Goal: Task Accomplishment & Management: Use online tool/utility

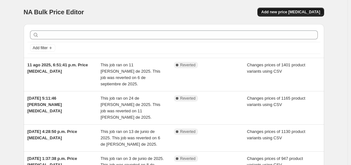
click at [315, 14] on span "Add new price [MEDICAL_DATA]" at bounding box center [291, 11] width 59 height 5
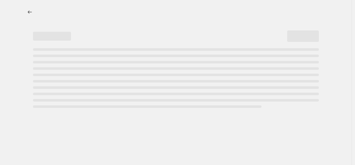
select select "percentage"
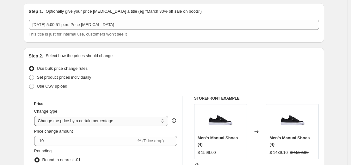
scroll to position [32, 0]
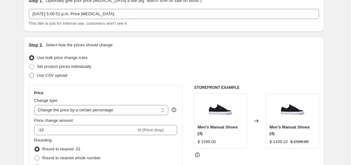
click at [54, 77] on span "Use CSV upload" at bounding box center [52, 75] width 30 height 5
click at [29, 73] on input "Use CSV upload" at bounding box center [29, 73] width 0 height 0
radio input "true"
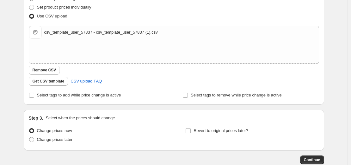
scroll to position [127, 0]
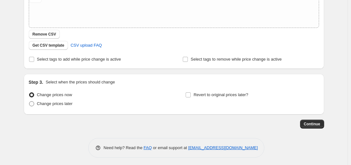
click at [56, 103] on span "Change prices later" at bounding box center [55, 103] width 36 height 5
click at [29, 101] on input "Change prices later" at bounding box center [29, 101] width 0 height 0
radio input "true"
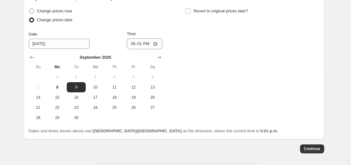
scroll to position [222, 0]
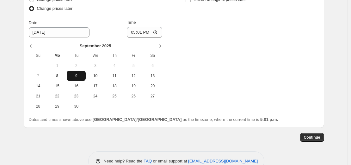
click at [81, 75] on span "9" at bounding box center [76, 75] width 14 height 5
click at [157, 30] on input "17:01" at bounding box center [144, 32] width 35 height 11
click at [230, 38] on div "Change prices now Change prices later Date [DATE] Time 17:[DATE] Mo Tu We Th Fr…" at bounding box center [174, 53] width 291 height 116
click at [157, 34] on input "17:01" at bounding box center [144, 32] width 35 height 11
click at [239, 28] on div "Change prices now Change prices later Date [DATE] Time 17:[DATE] Mo Tu We Th Fr…" at bounding box center [174, 53] width 291 height 116
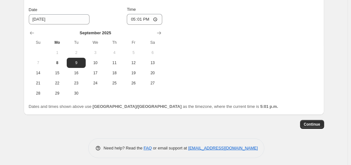
scroll to position [237, 0]
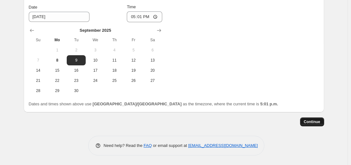
click at [313, 123] on span "Continue" at bounding box center [312, 121] width 16 height 5
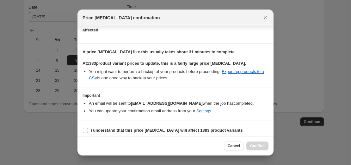
scroll to position [43, 0]
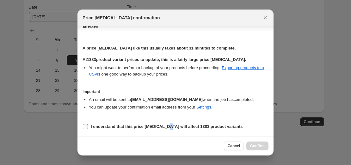
click at [166, 126] on b "I understand that this price [MEDICAL_DATA] will affect 1383 product variants" at bounding box center [167, 126] width 152 height 5
click at [86, 127] on input "I understand that this price [MEDICAL_DATA] will affect 1383 product variants" at bounding box center [85, 126] width 5 height 5
checkbox input "true"
click at [258, 148] on span "Confirm" at bounding box center [257, 145] width 15 height 5
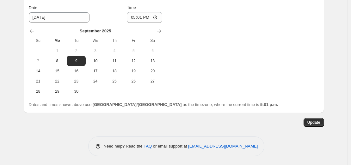
scroll to position [276, 0]
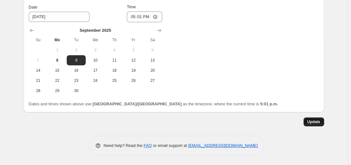
click at [316, 120] on span "Update" at bounding box center [314, 121] width 13 height 5
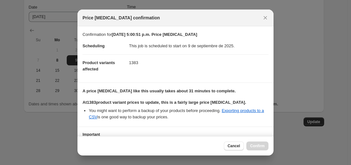
click at [280, 94] on div at bounding box center [175, 82] width 351 height 165
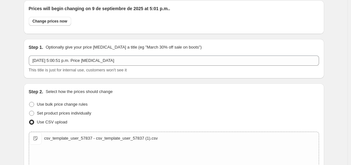
scroll to position [0, 0]
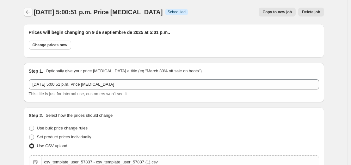
click at [31, 12] on icon "Price change jobs" at bounding box center [28, 12] width 6 height 6
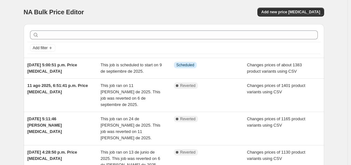
click at [162, 20] on div "NA Bulk Price Editor. This page is ready NA Bulk Price Editor Add new price [ME…" at bounding box center [174, 12] width 301 height 24
